Goal: Information Seeking & Learning: Check status

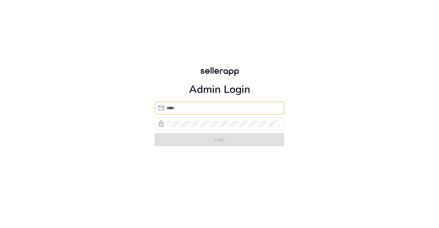
type input "**********"
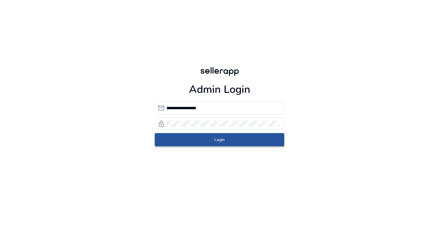
click at [237, 143] on span "submit" at bounding box center [219, 140] width 129 height 14
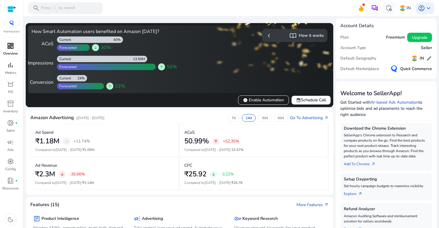
click at [10, 49] on span "dashboard" at bounding box center [10, 45] width 7 height 7
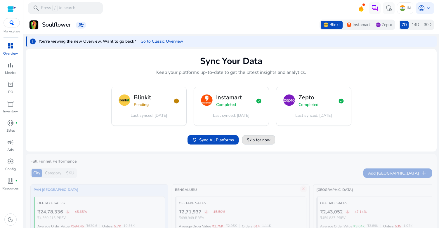
click at [260, 140] on span "Skip for now" at bounding box center [259, 140] width 24 height 6
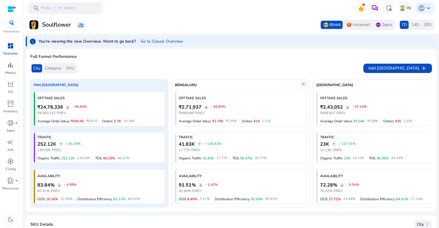
click at [53, 69] on span "Category" at bounding box center [53, 68] width 16 height 6
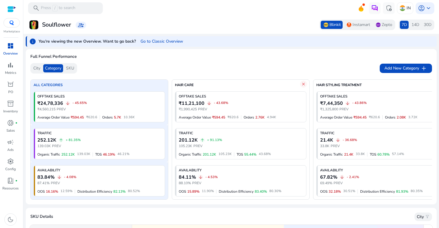
click at [72, 67] on span "SKU" at bounding box center [70, 68] width 8 height 6
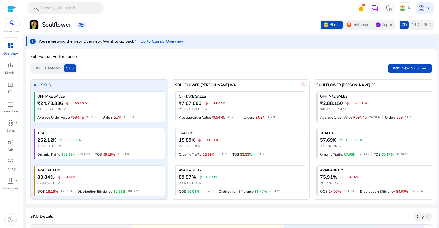
click at [36, 67] on span "City" at bounding box center [36, 68] width 7 height 6
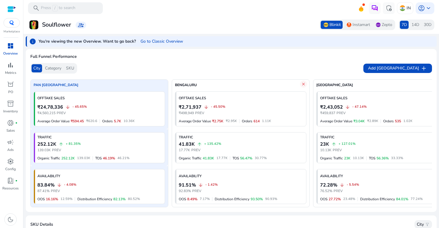
click at [57, 67] on span "Category" at bounding box center [53, 68] width 16 height 6
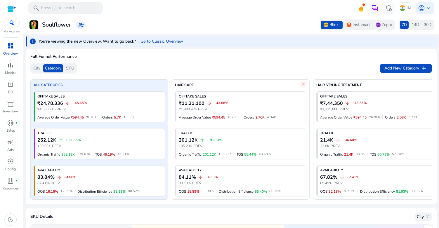
click at [72, 67] on span "SKU" at bounding box center [70, 68] width 8 height 6
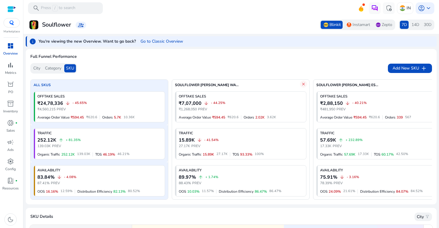
click at [52, 67] on span "Category" at bounding box center [53, 68] width 16 height 6
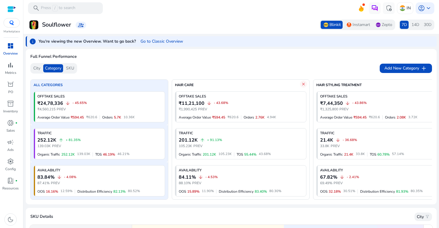
click at [39, 65] on div "City" at bounding box center [37, 68] width 11 height 8
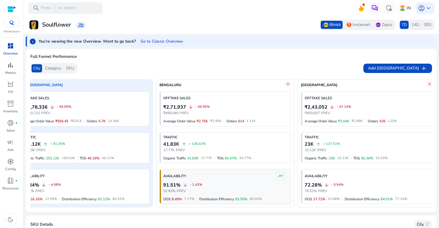
scroll to position [0, 21]
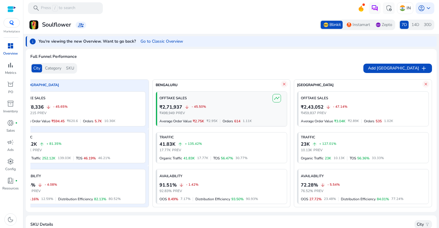
click at [274, 99] on span "timeline" at bounding box center [277, 98] width 6 height 6
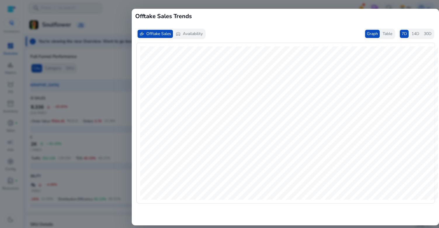
click at [312, 5] on div at bounding box center [219, 114] width 439 height 228
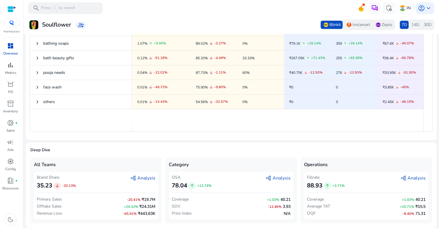
scroll to position [273, 0]
click at [276, 178] on span "graph_2 Analysis" at bounding box center [277, 178] width 25 height 7
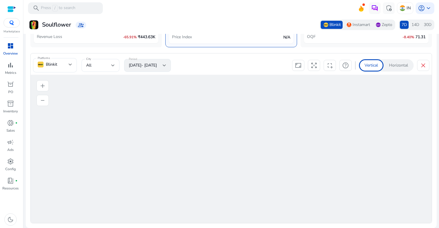
scroll to position [449, 0]
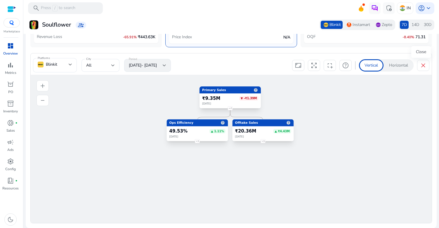
click at [420, 63] on span "close" at bounding box center [423, 65] width 7 height 7
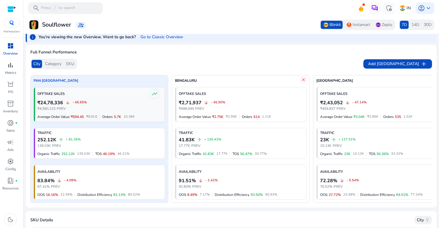
scroll to position [0, 0]
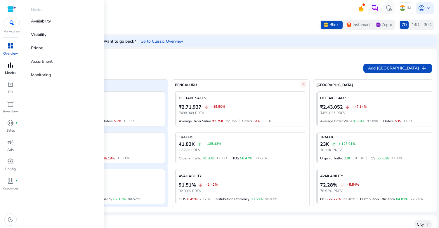
click at [12, 71] on p "Metrics" at bounding box center [10, 72] width 11 height 5
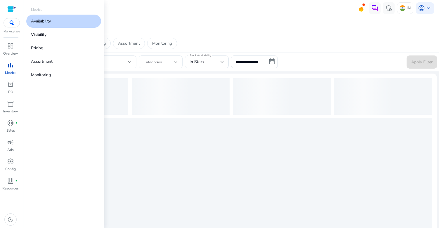
click at [44, 21] on p "Availability" at bounding box center [41, 21] width 20 height 6
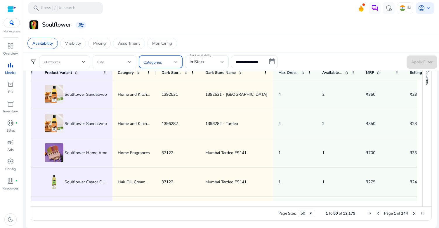
click at [171, 63] on span at bounding box center [158, 62] width 31 height 6
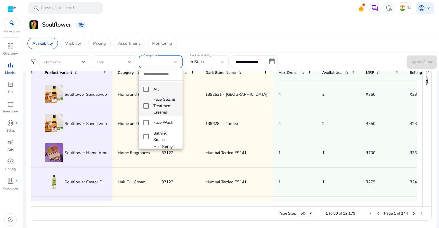
click at [146, 106] on mat-pseudo-checkbox at bounding box center [145, 105] width 5 height 5
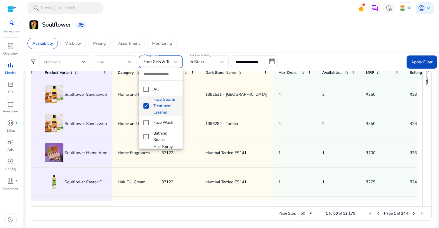
click at [410, 62] on div at bounding box center [219, 114] width 439 height 228
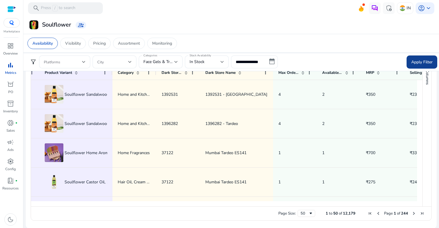
click at [413, 60] on span "Apply Filter" at bounding box center [421, 62] width 21 height 6
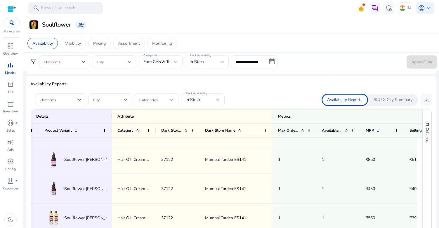
click at [156, 100] on span at bounding box center [154, 100] width 31 height 6
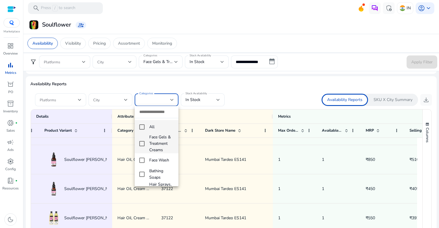
click at [141, 143] on mat-pseudo-checkbox at bounding box center [141, 143] width 5 height 5
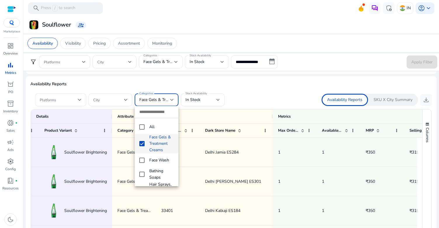
click at [204, 85] on div at bounding box center [219, 114] width 439 height 228
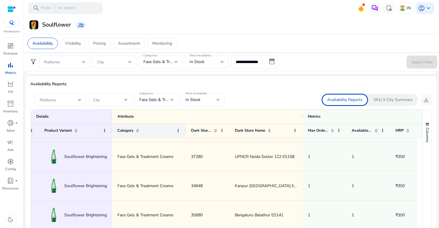
drag, startPoint x: 156, startPoint y: 129, endPoint x: 186, endPoint y: 124, distance: 30.7
click at [186, 125] on div at bounding box center [185, 131] width 2 height 14
